Goal: Task Accomplishment & Management: Use online tool/utility

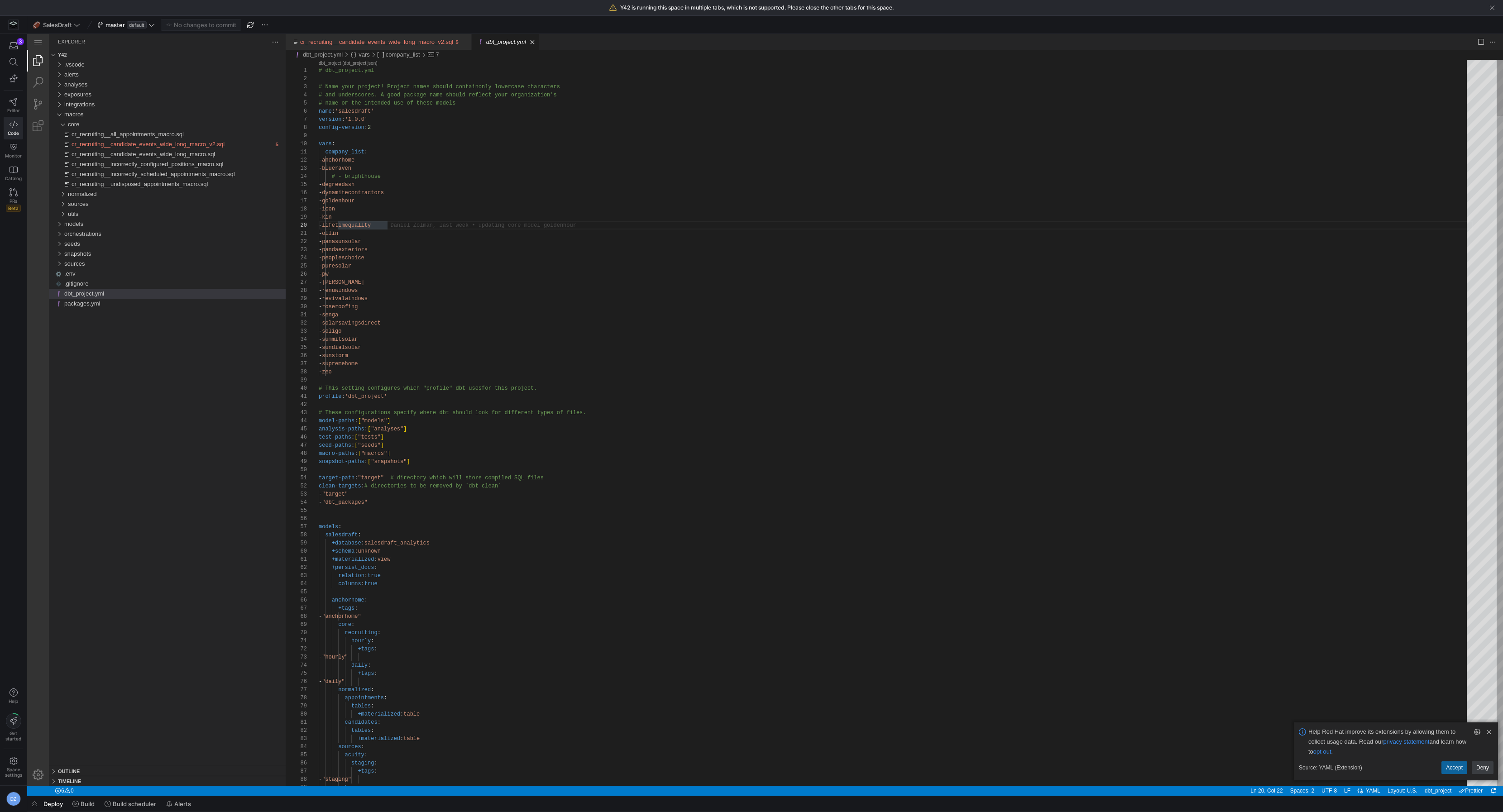
type textarea "hourly: +tags: - "hourly" daily: +tags: - "daily" normalized: appointments: tab…"
